Goal: Find contact information: Find contact information

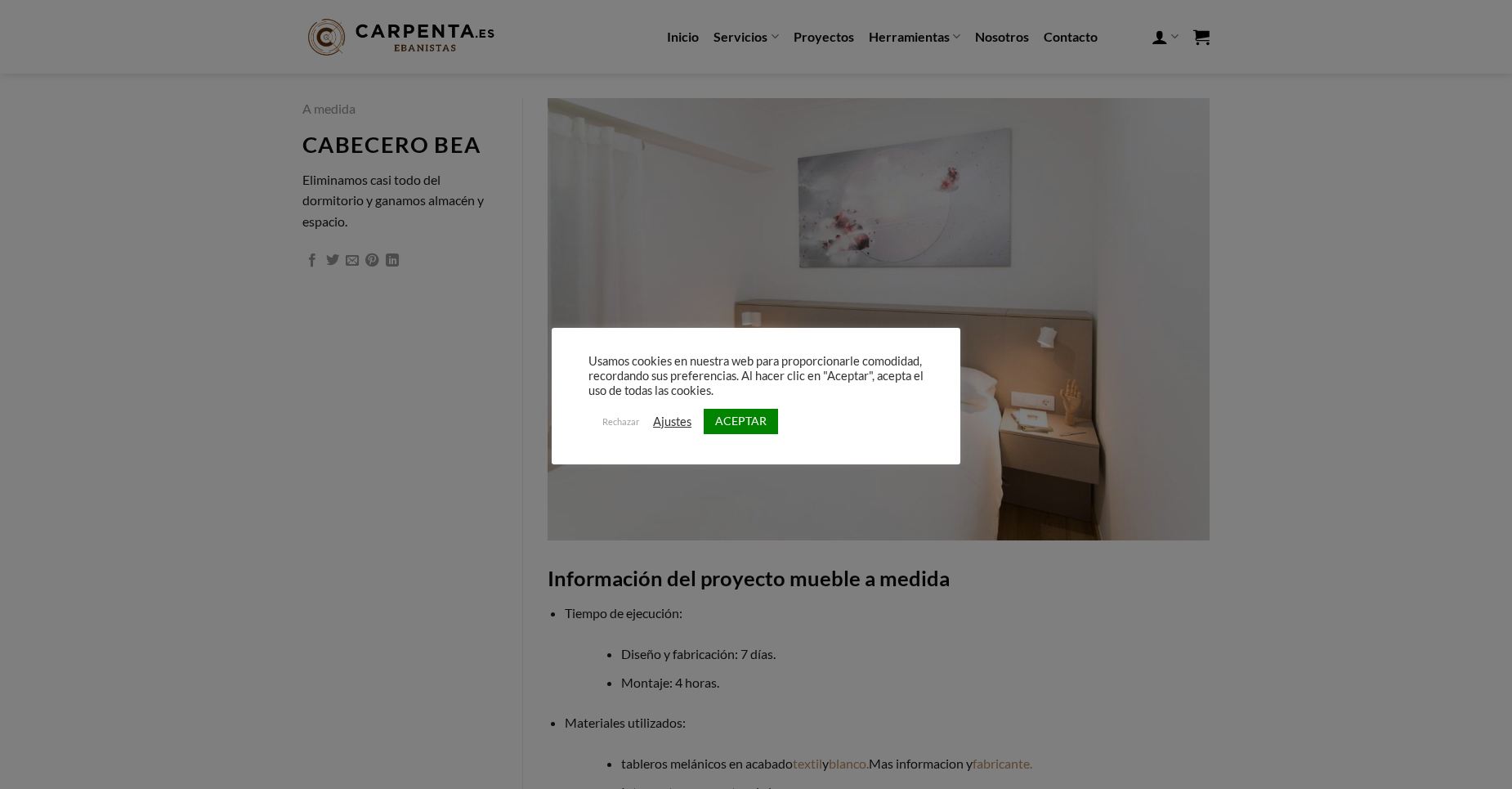
click at [673, 423] on link "Ajustes" at bounding box center [672, 422] width 38 height 15
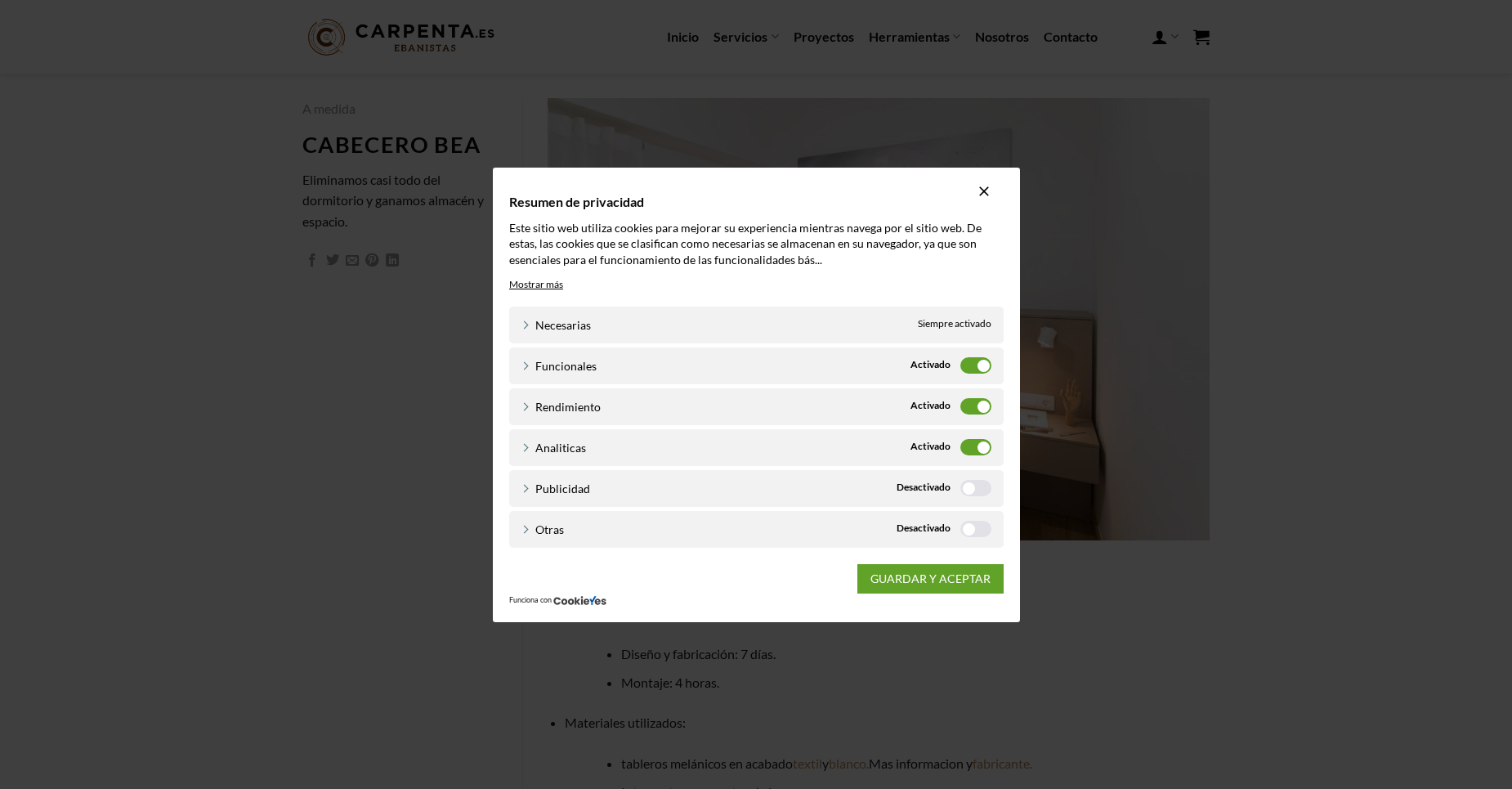
click at [986, 363] on label "Funcionales" at bounding box center [975, 365] width 31 height 16
click at [0, 0] on input "Funcionales" at bounding box center [0, 0] width 0 height 0
click at [984, 407] on label "Rendimiento" at bounding box center [975, 406] width 31 height 16
click at [0, 0] on input "Rendimiento" at bounding box center [0, 0] width 0 height 0
click at [981, 447] on label "Analiticas" at bounding box center [975, 447] width 31 height 16
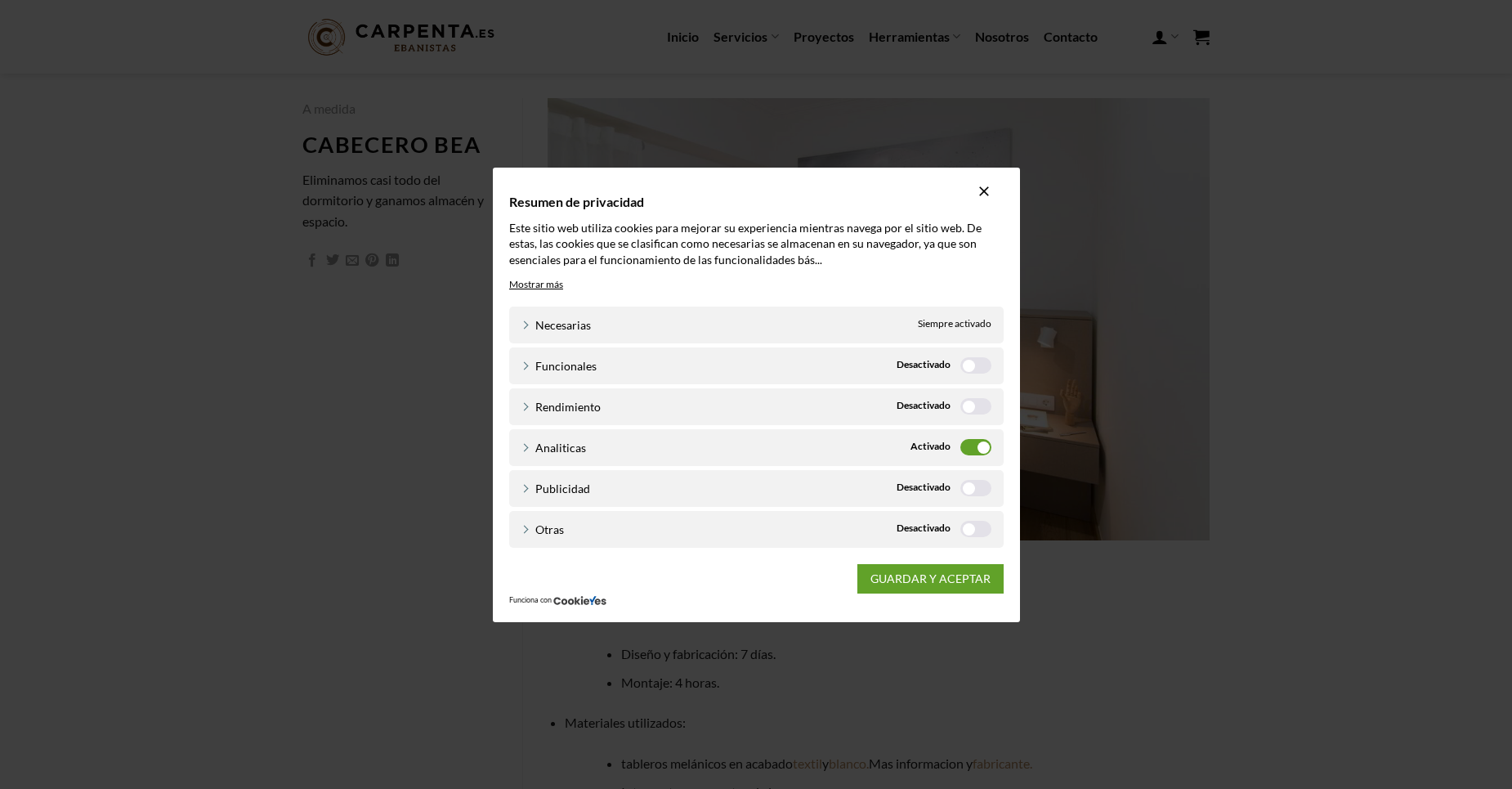
click at [0, 0] on input "Analiticas" at bounding box center [0, 0] width 0 height 0
click at [954, 576] on link "GUARDAR Y ACEPTAR" at bounding box center [931, 578] width 146 height 29
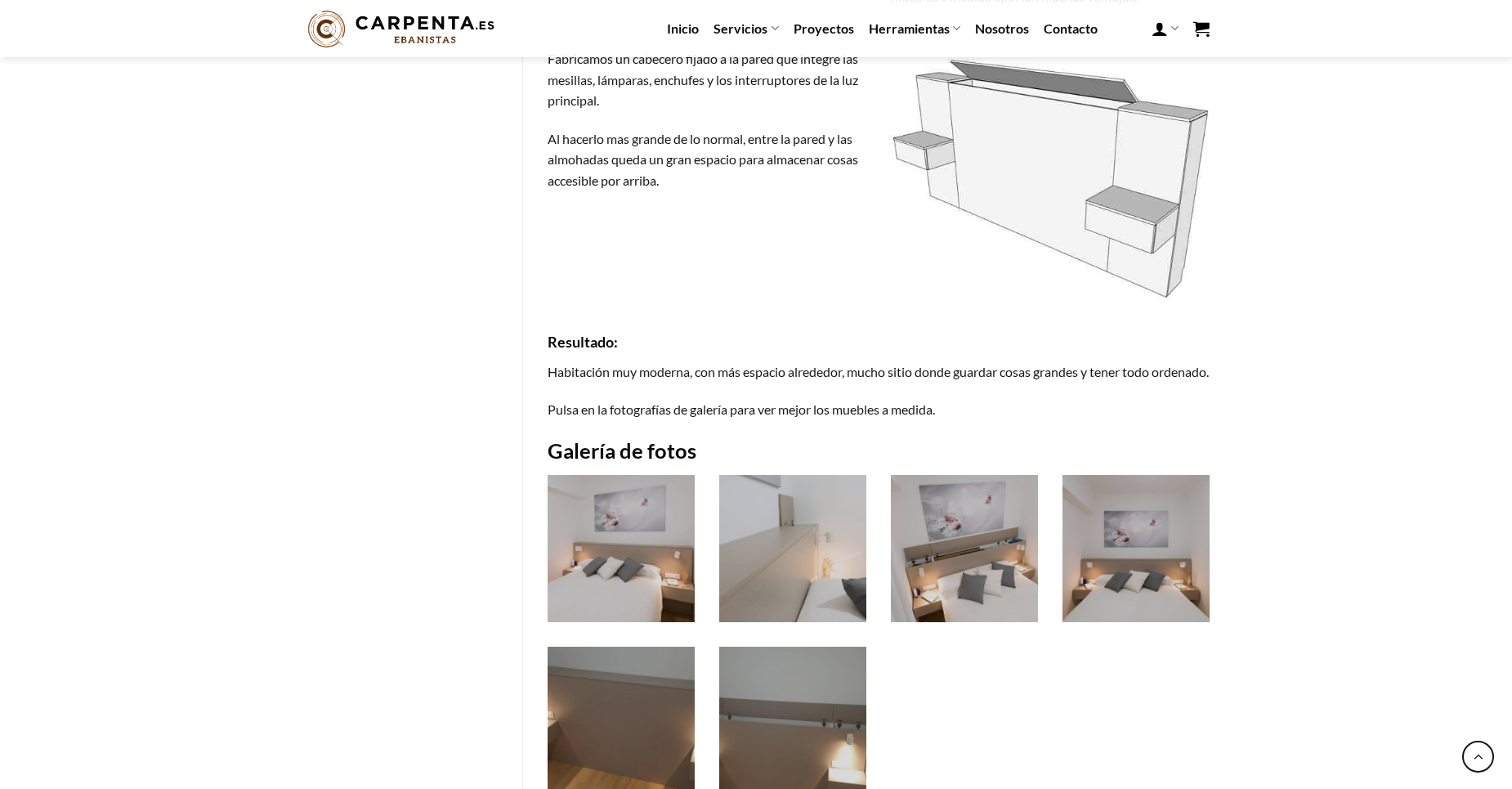
scroll to position [1552, 0]
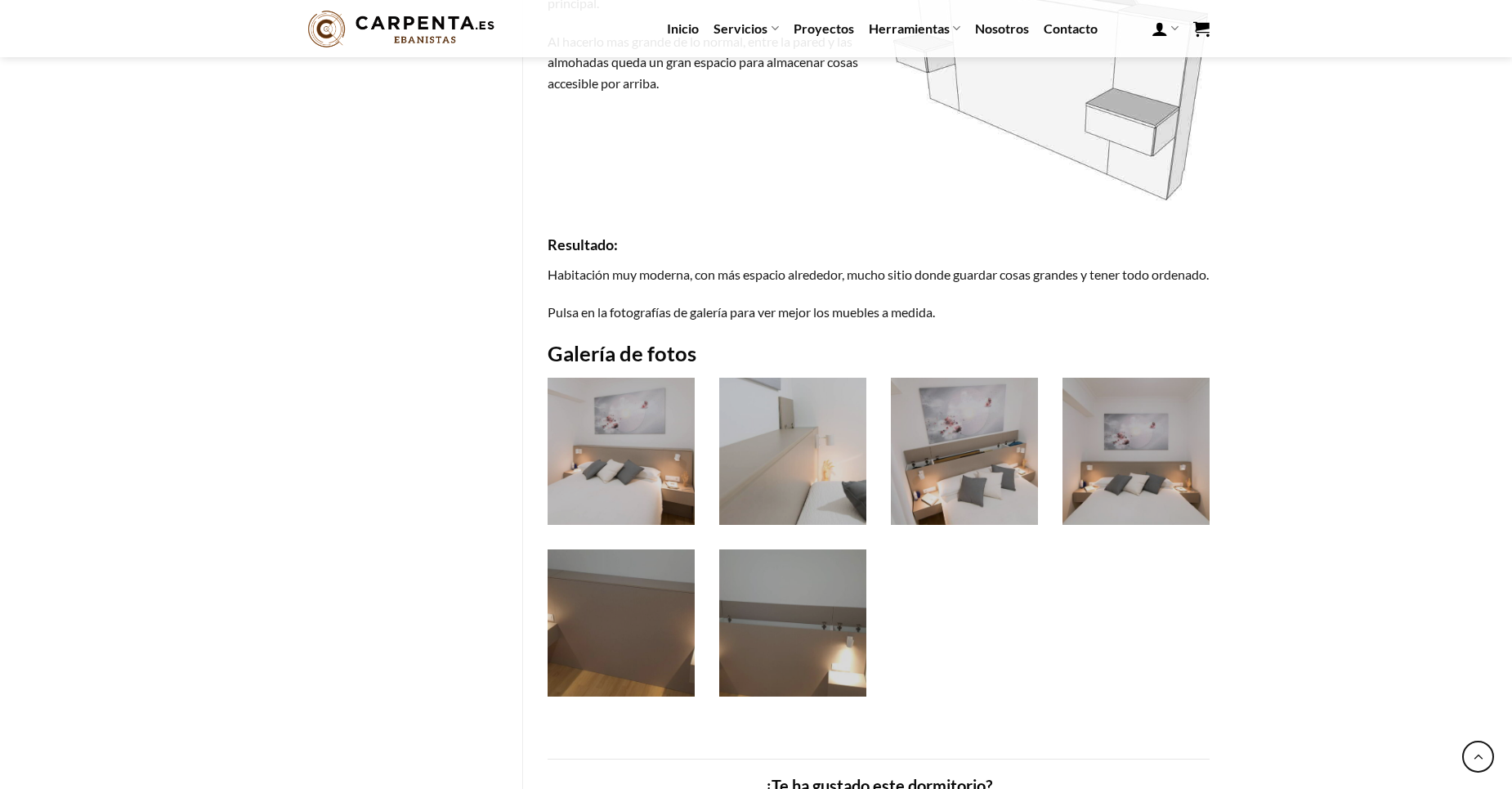
click at [990, 485] on img at bounding box center [964, 450] width 147 height 147
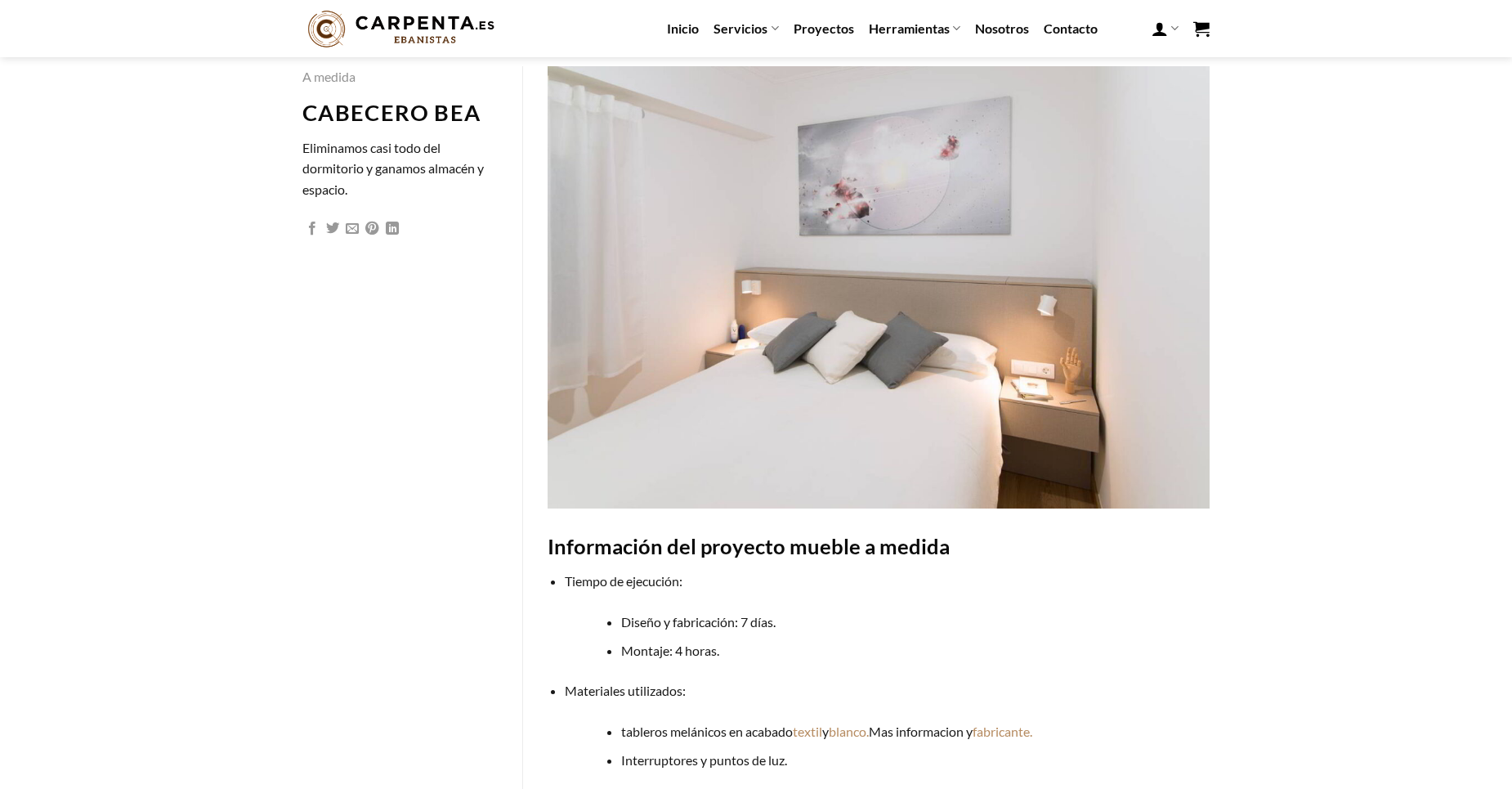
scroll to position [0, 0]
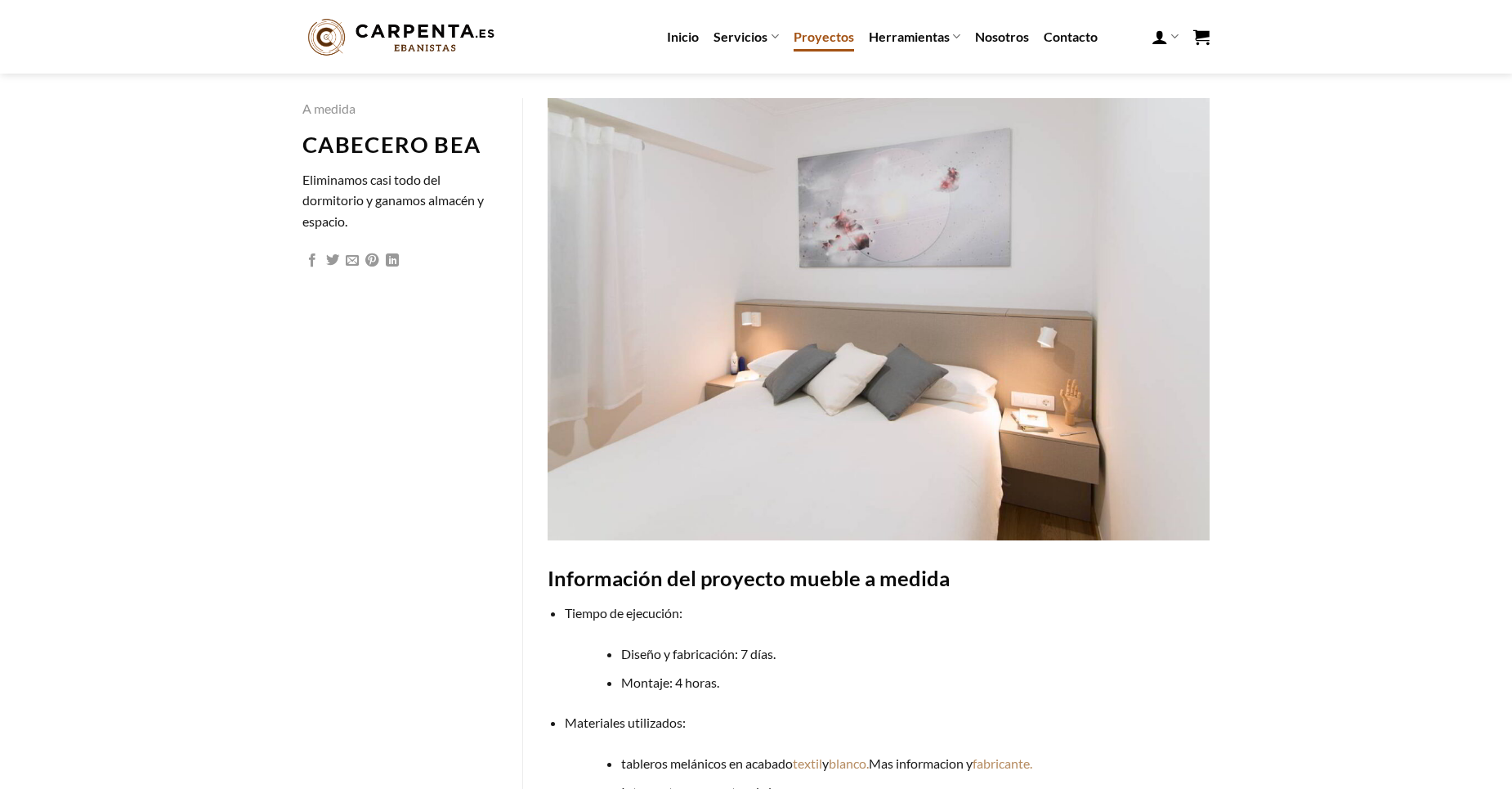
click at [799, 43] on link "Proyectos" at bounding box center [824, 36] width 61 height 29
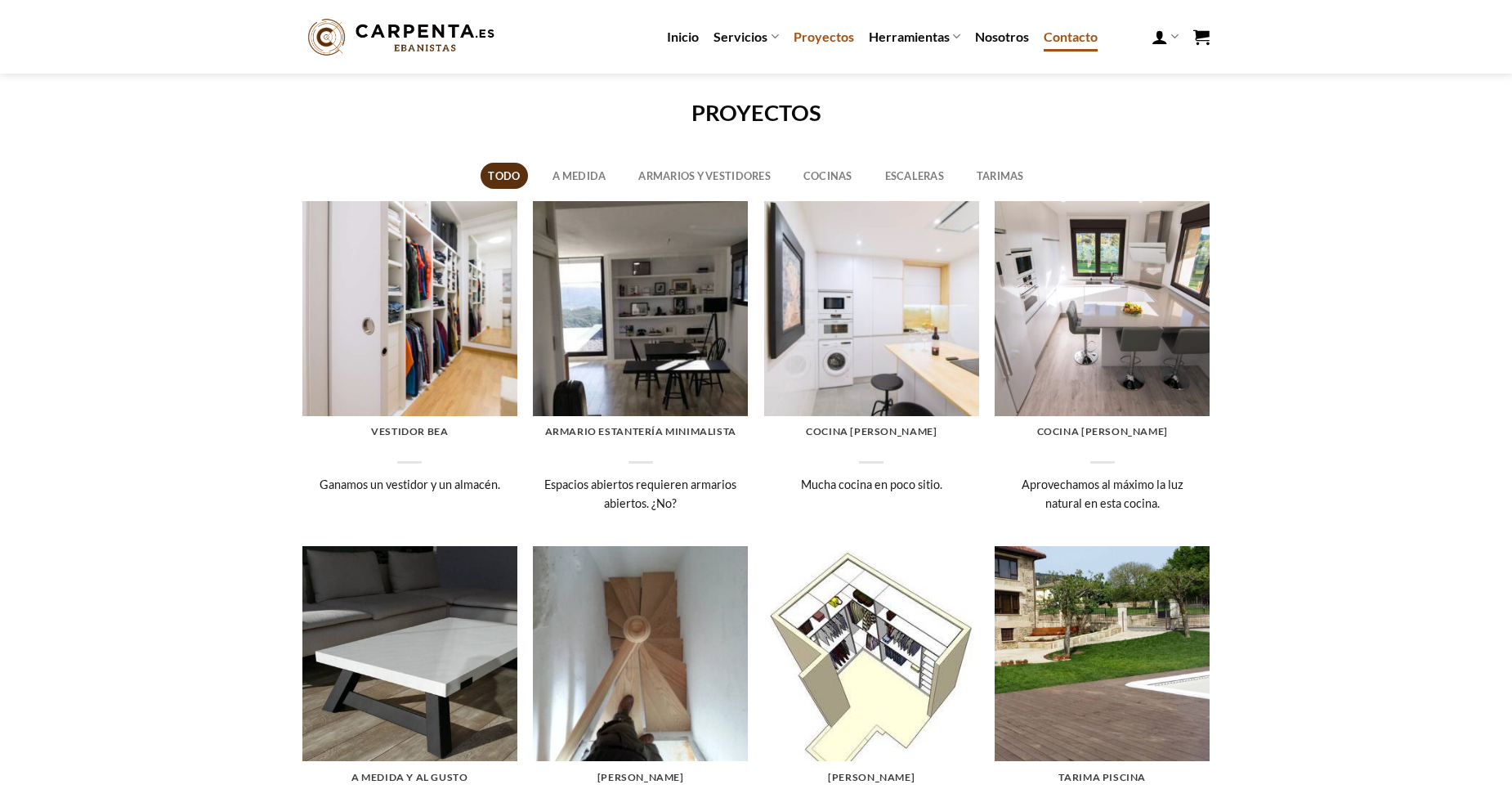
drag, startPoint x: 1097, startPoint y: 38, endPoint x: 1077, endPoint y: 37, distance: 20.0
click at [1077, 37] on link "Contacto" at bounding box center [1070, 36] width 54 height 29
click at [574, 168] on link "A medida" at bounding box center [580, 175] width 68 height 27
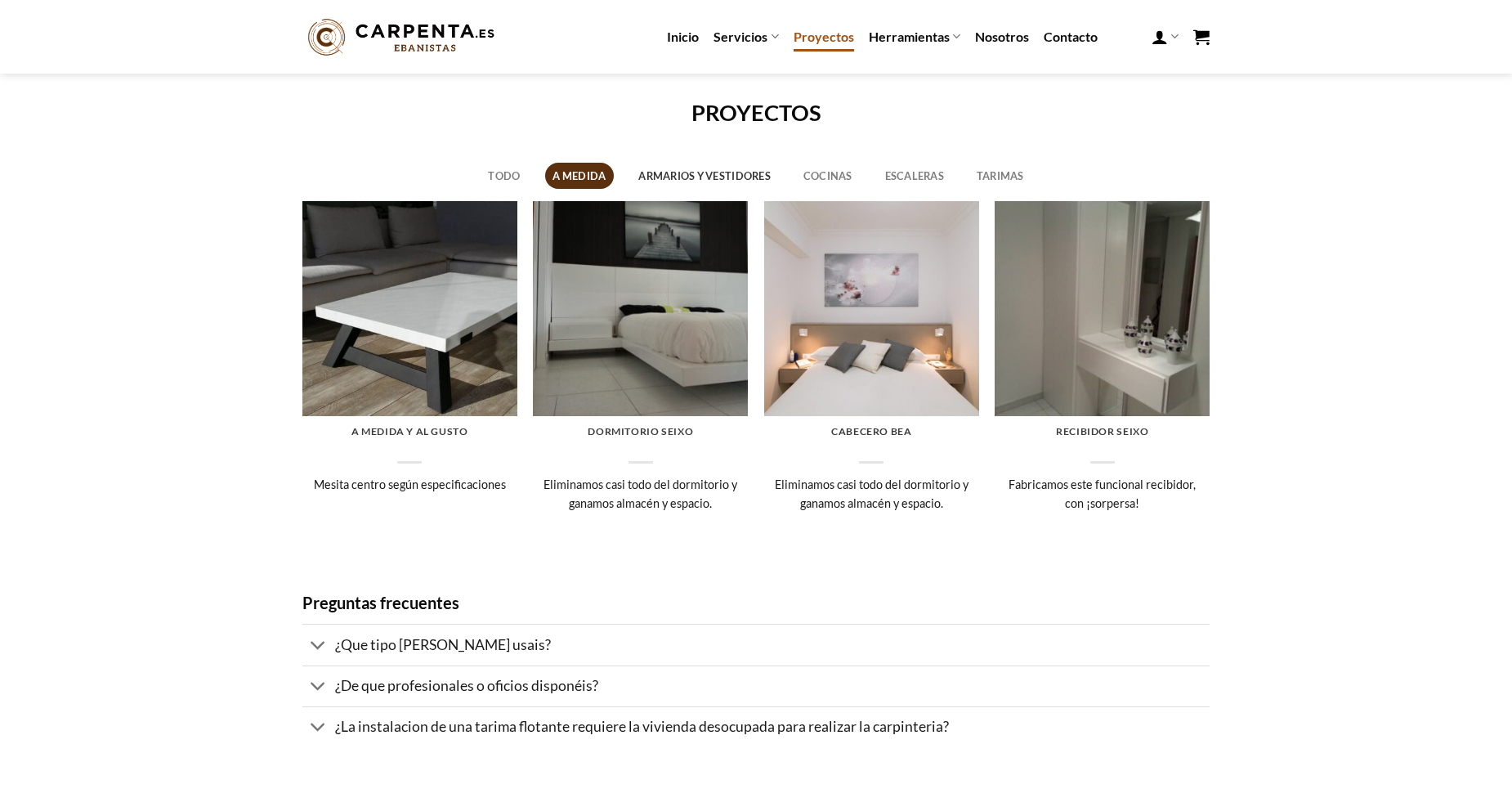
click at [691, 180] on link "Armarios y vestidores" at bounding box center [705, 175] width 148 height 27
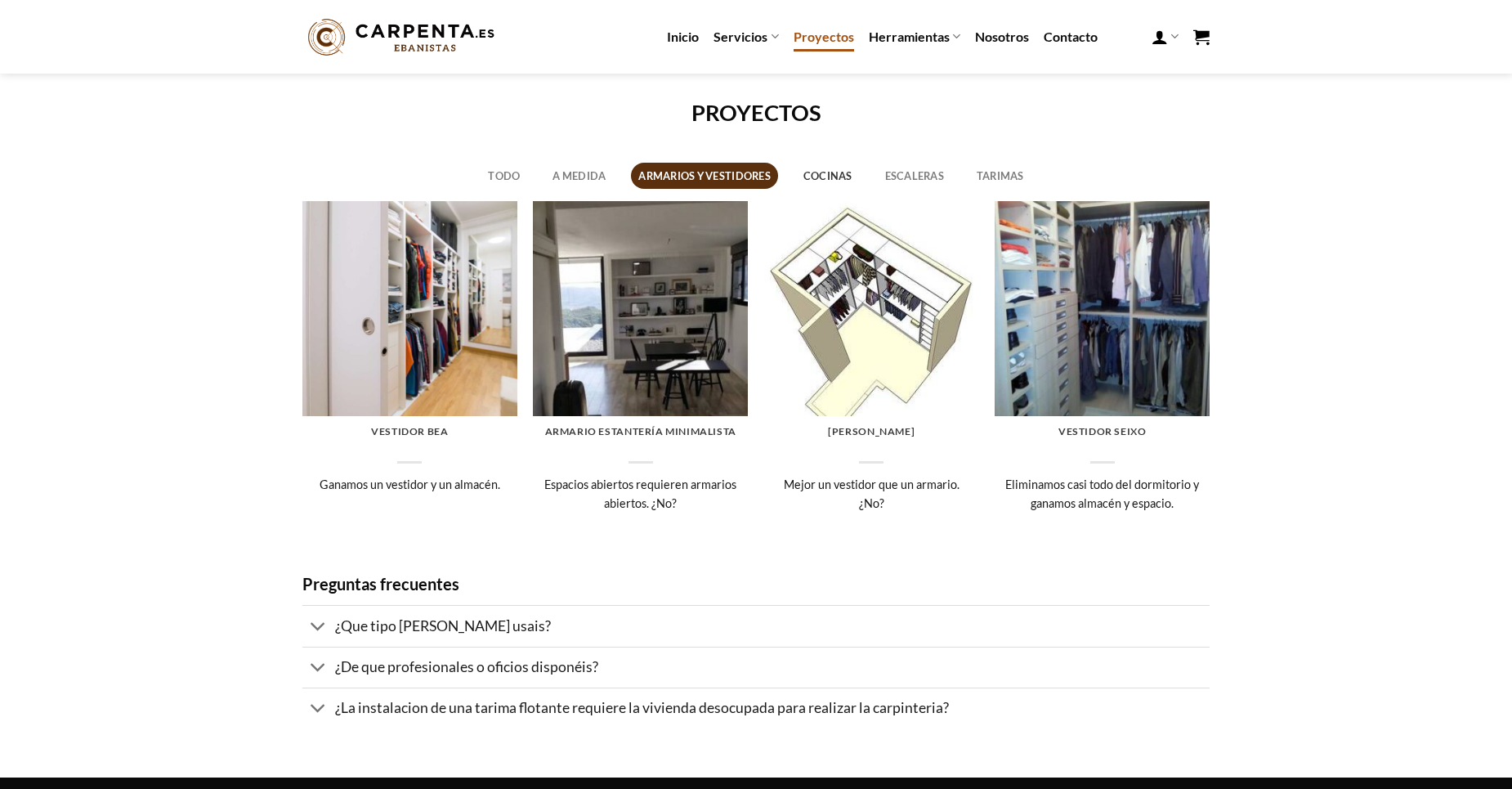
click at [830, 176] on link "Cocinas" at bounding box center [827, 175] width 65 height 27
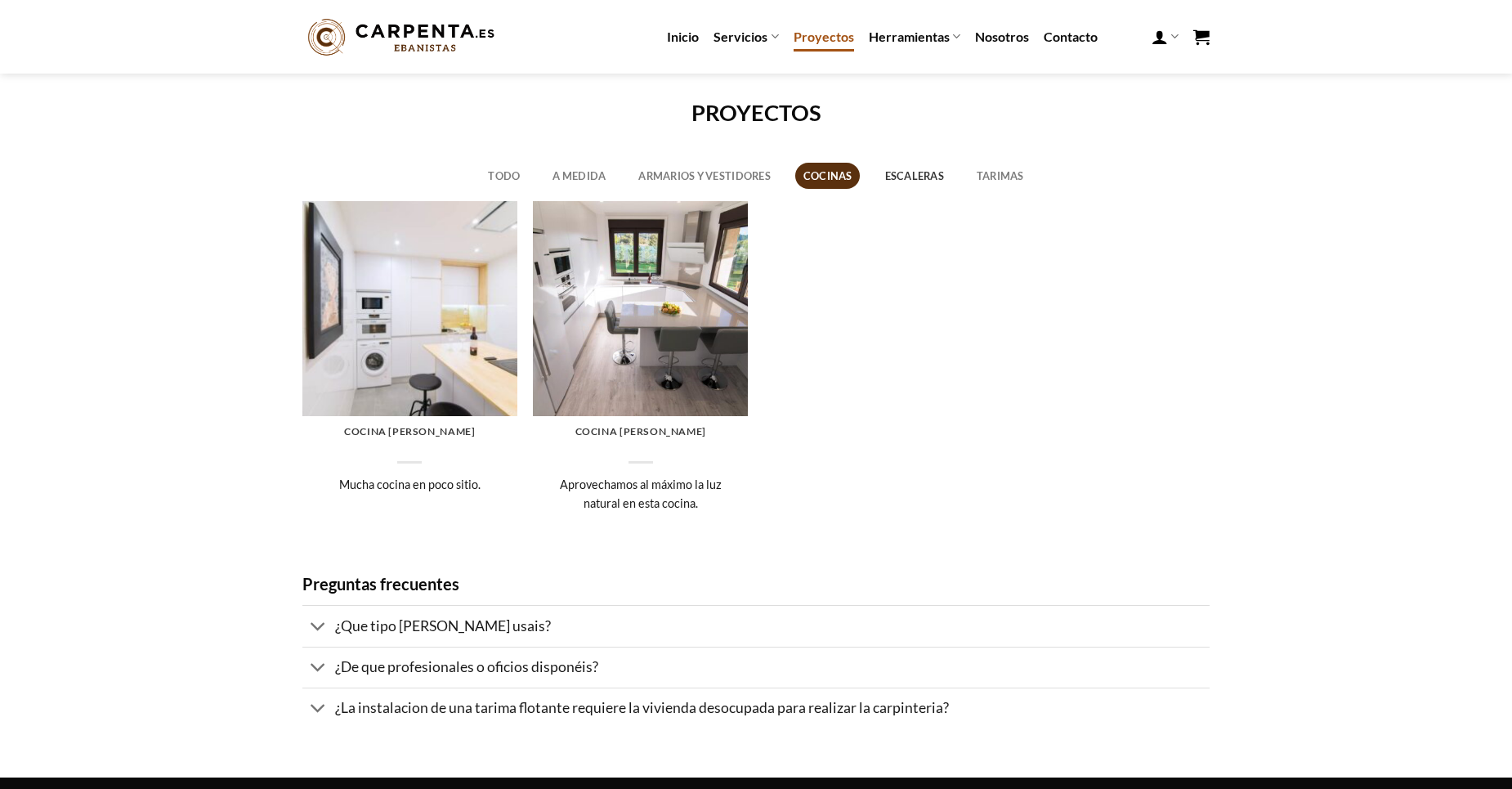
click at [928, 176] on link "Escaleras" at bounding box center [914, 175] width 75 height 27
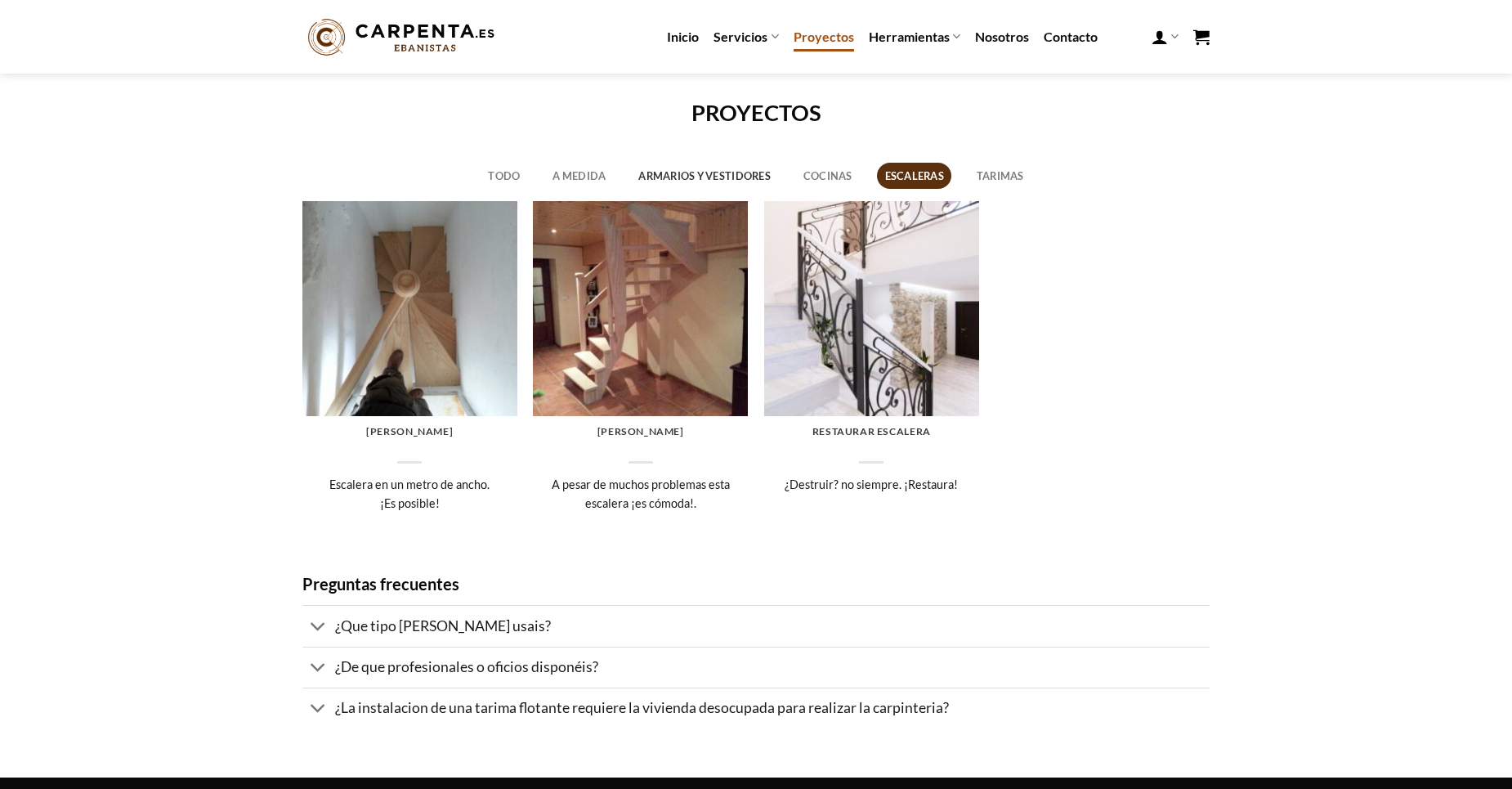
click at [655, 175] on link "Armarios y vestidores" at bounding box center [705, 175] width 148 height 27
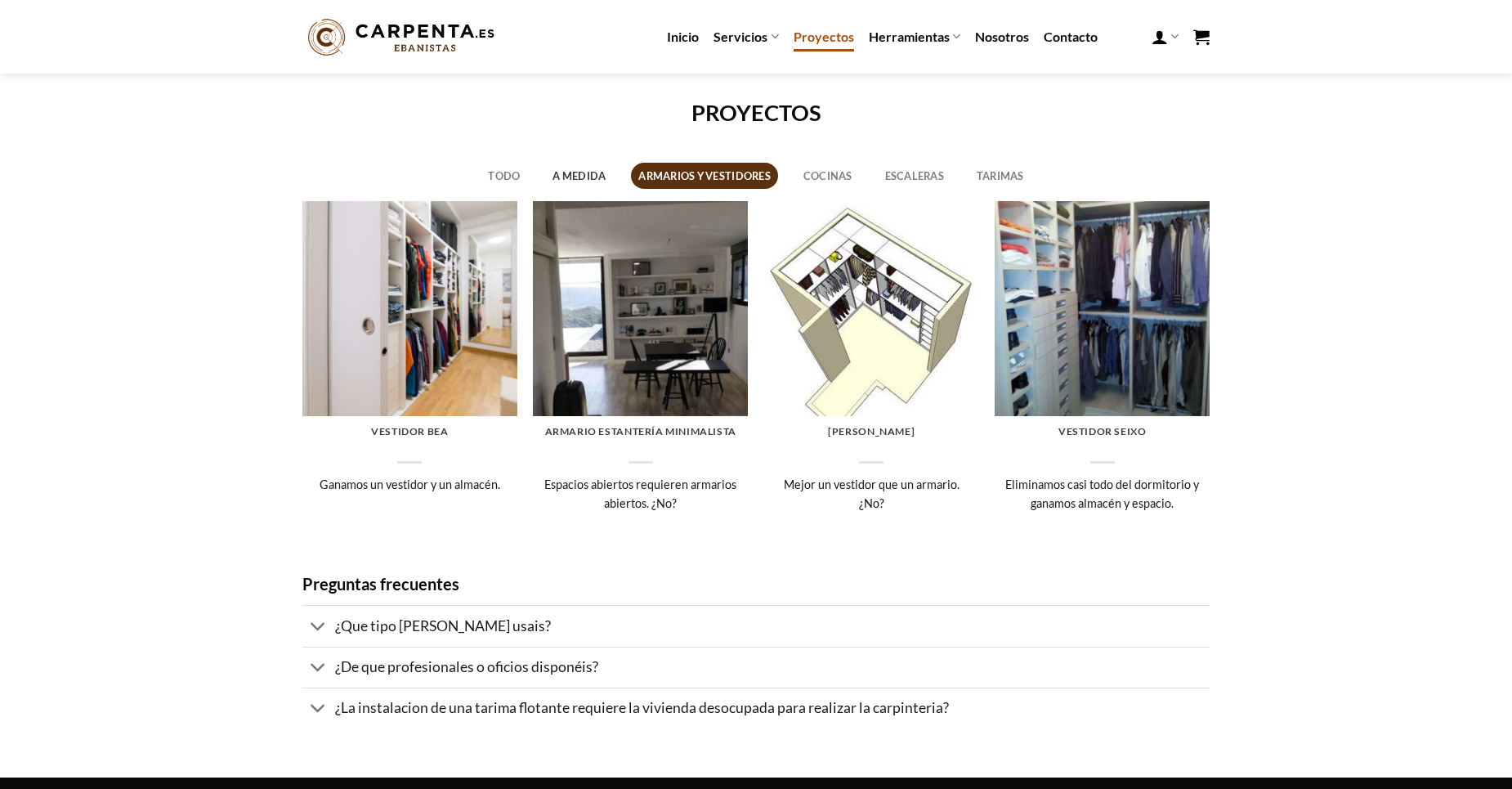
click at [586, 168] on link "A medida" at bounding box center [580, 175] width 68 height 27
